Goal: Task Accomplishment & Management: Complete application form

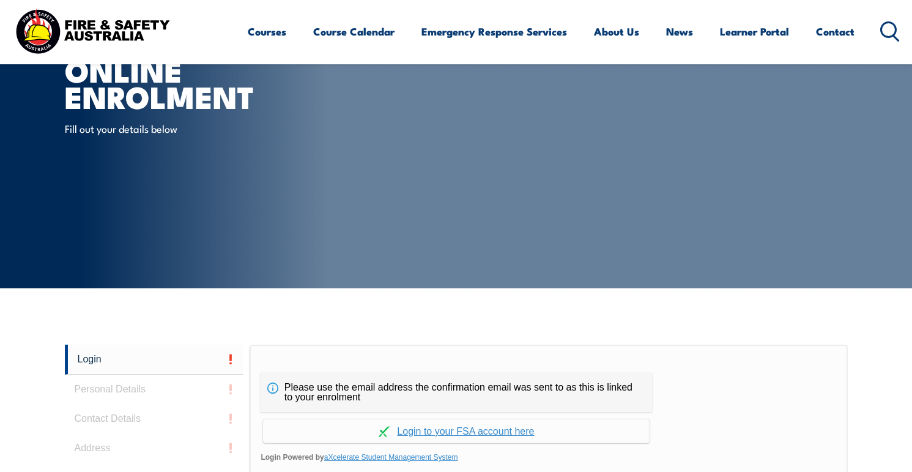
scroll to position [326, 0]
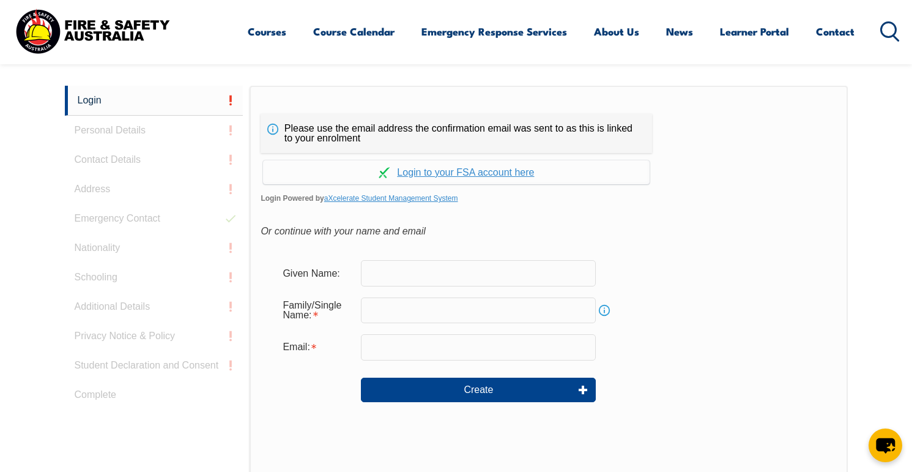
scroll to position [326, 0]
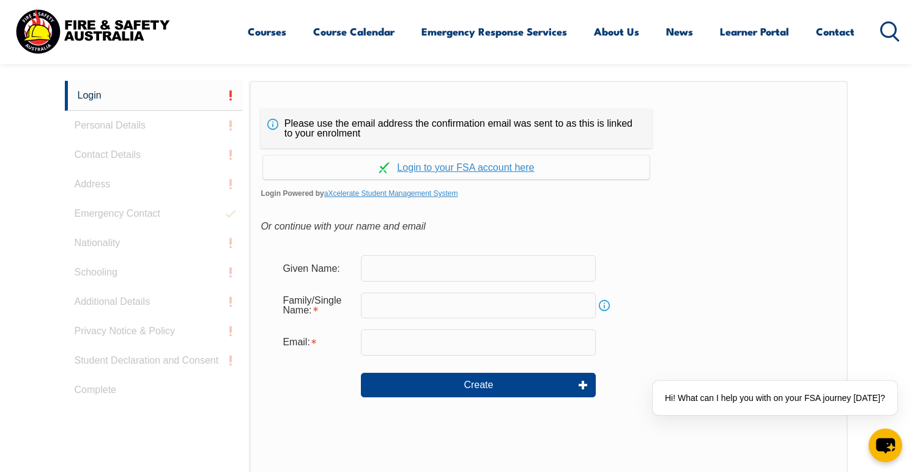
click at [441, 274] on input "text" at bounding box center [478, 268] width 235 height 26
type input "Levy"
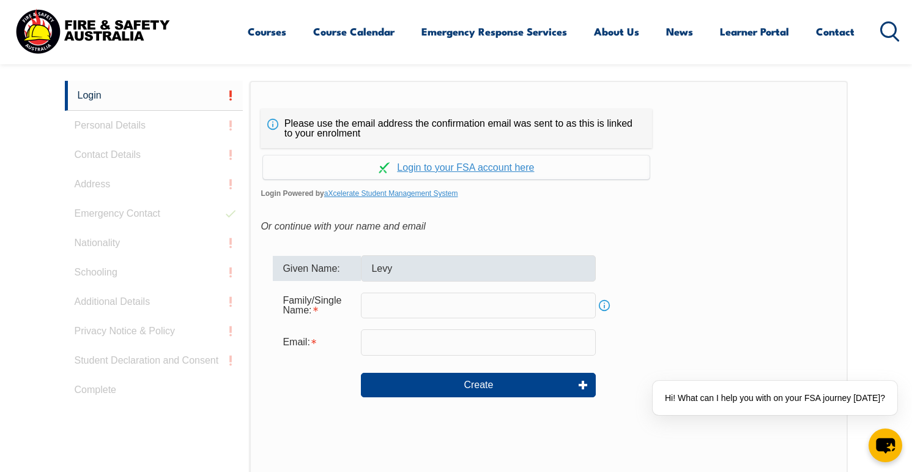
type input "[PERSON_NAME]"
type input "[EMAIL_ADDRESS][DOMAIN_NAME]"
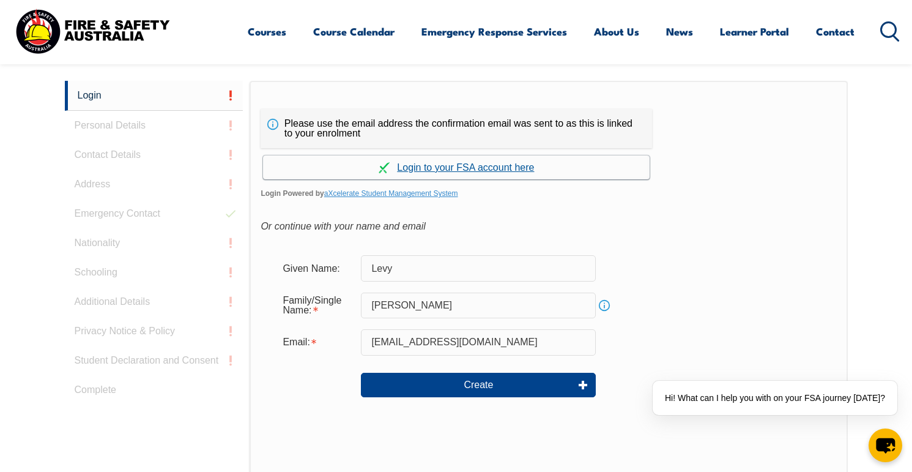
click at [458, 169] on link "Continue with aXcelerate" at bounding box center [456, 167] width 387 height 24
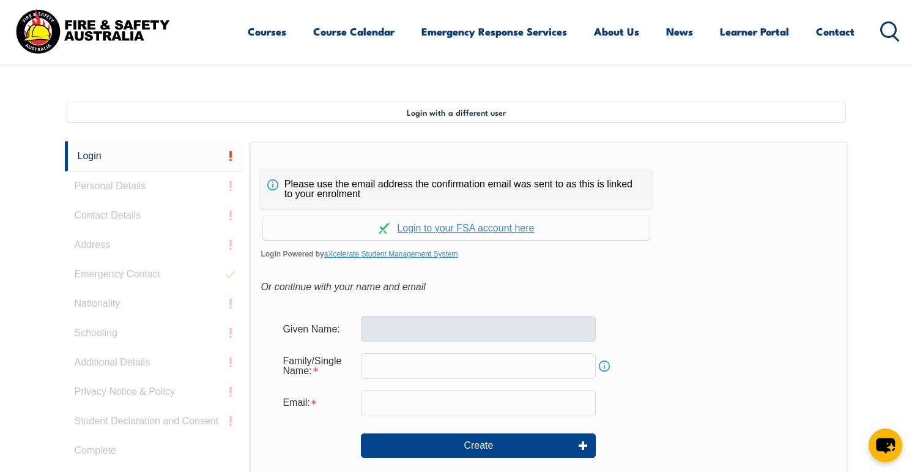
scroll to position [333, 0]
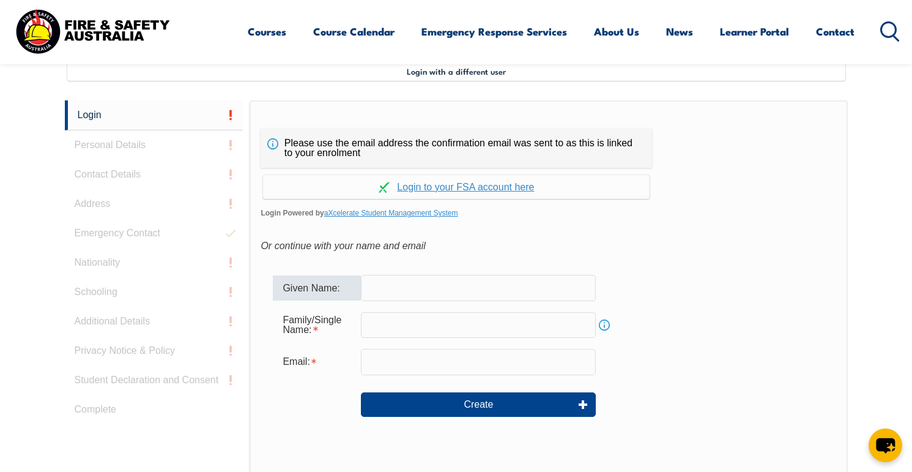
click at [439, 287] on input "text" at bounding box center [478, 288] width 235 height 26
type input "Levy"
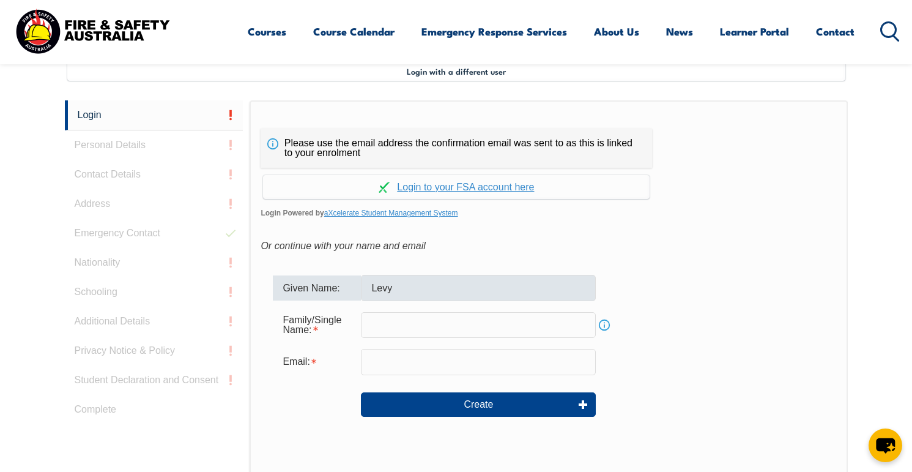
type input "[PERSON_NAME]"
type input "[EMAIL_ADDRESS][DOMAIN_NAME]"
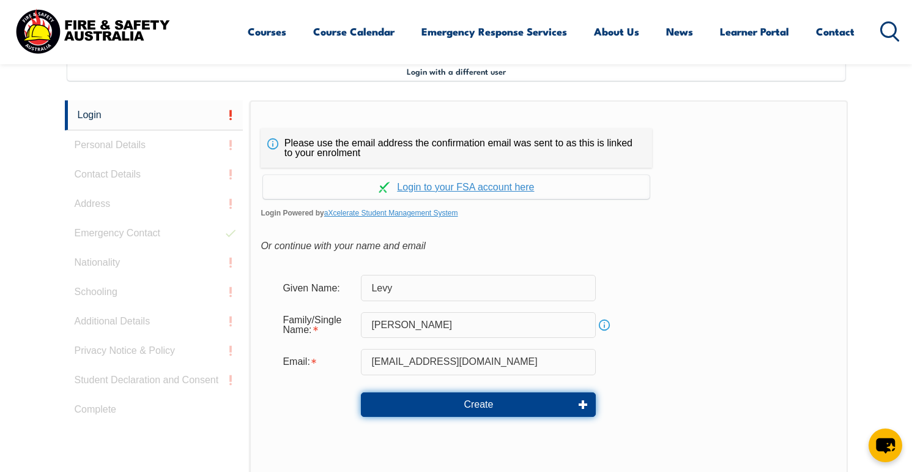
drag, startPoint x: 445, startPoint y: 406, endPoint x: 318, endPoint y: 406, distance: 126.6
click at [318, 406] on div "Create" at bounding box center [548, 404] width 551 height 44
